Goal: Check status: Check status

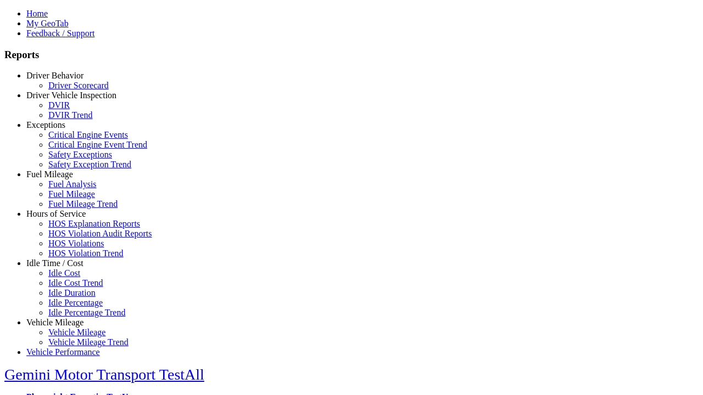
click at [63, 179] on link "Fuel Mileage" at bounding box center [49, 174] width 47 height 9
click at [71, 209] on link "Fuel Mileage Trend" at bounding box center [82, 203] width 69 height 9
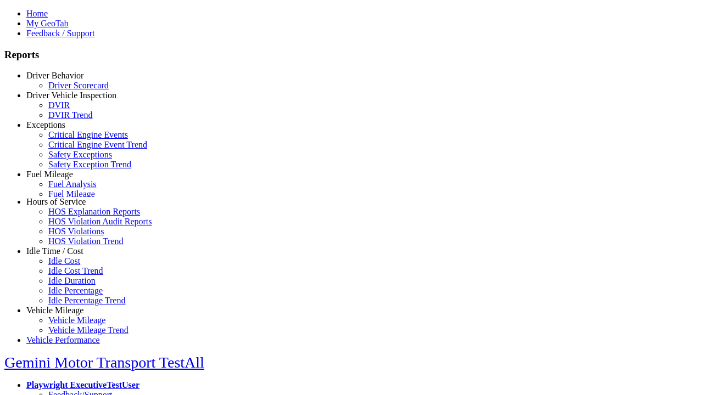
select select "**"
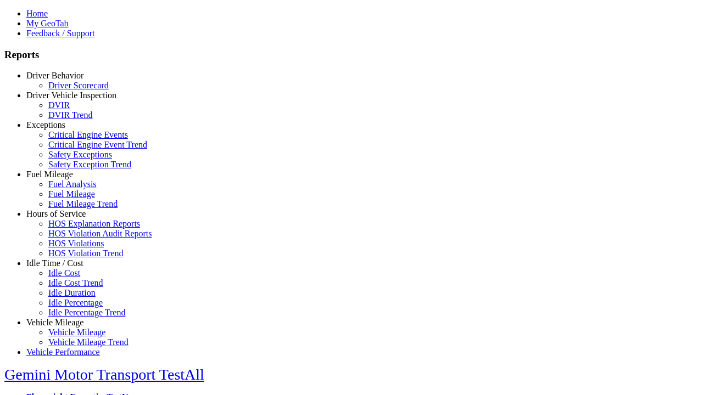
type input "*********"
